Goal: Navigation & Orientation: Find specific page/section

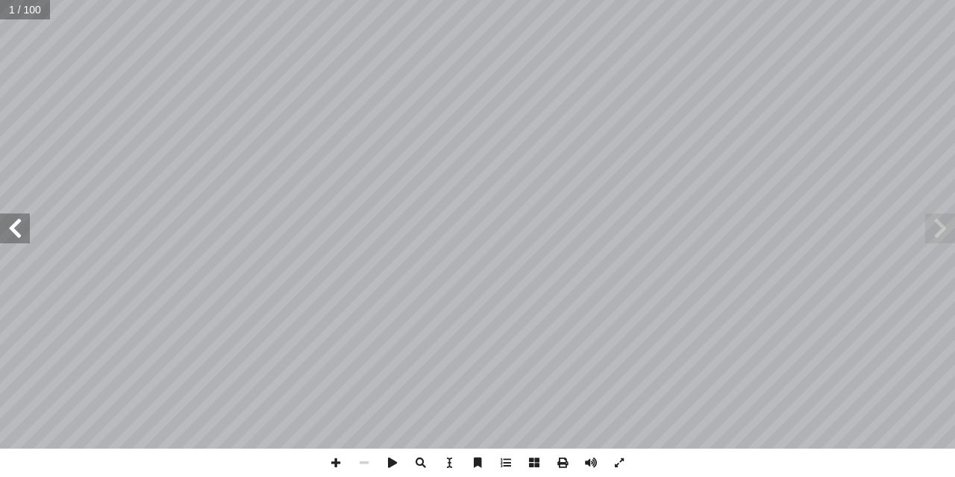
click at [19, 6] on input "text" at bounding box center [25, 9] width 50 height 19
type input "**"
click at [12, 228] on span at bounding box center [15, 228] width 30 height 30
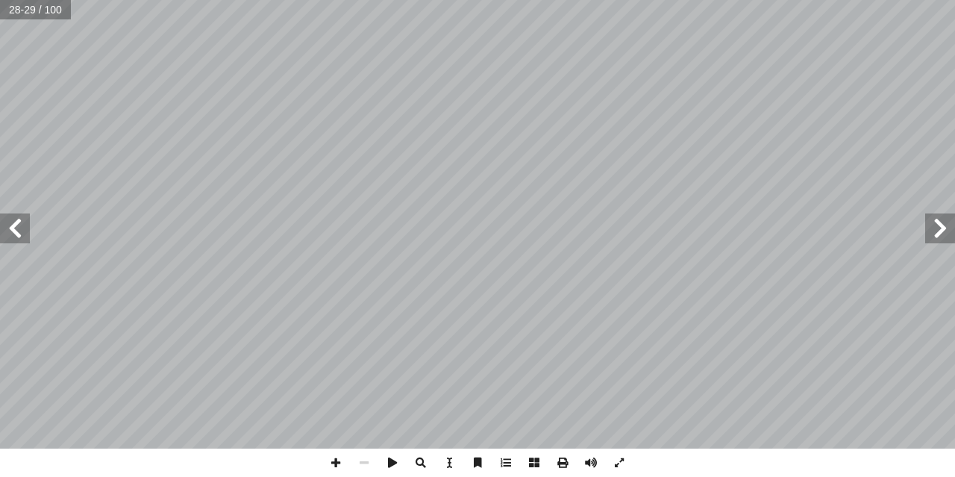
click at [12, 227] on span at bounding box center [15, 228] width 30 height 30
click at [11, 222] on span at bounding box center [15, 228] width 30 height 30
click at [333, 465] on span at bounding box center [336, 462] width 28 height 28
click at [20, 228] on span at bounding box center [15, 228] width 30 height 30
click at [933, 242] on span at bounding box center [940, 228] width 30 height 30
